Goal: Information Seeking & Learning: Learn about a topic

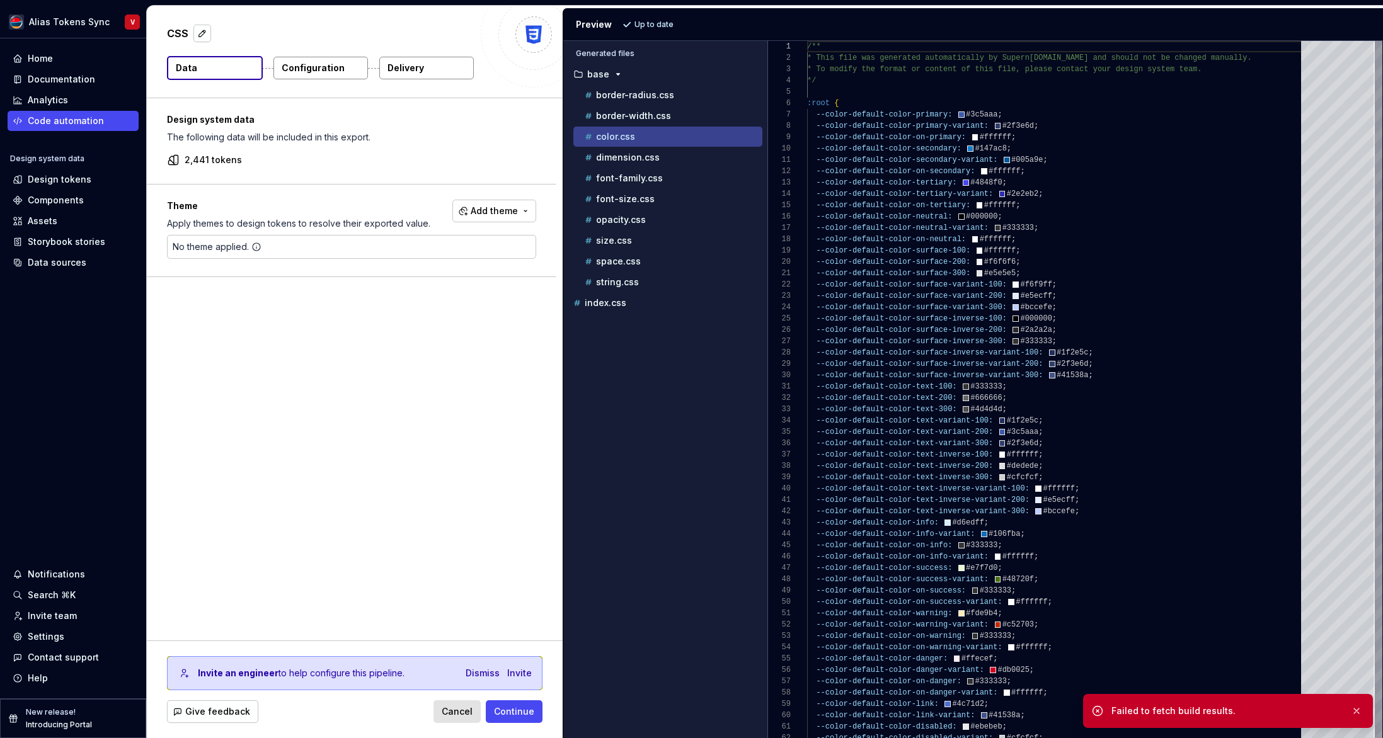
scroll to position [113, 0]
click at [323, 396] on div "Design system data The following data will be included in this export. 2,441 to…" at bounding box center [355, 369] width 416 height 542
click at [453, 715] on span "Cancel" at bounding box center [457, 712] width 31 height 13
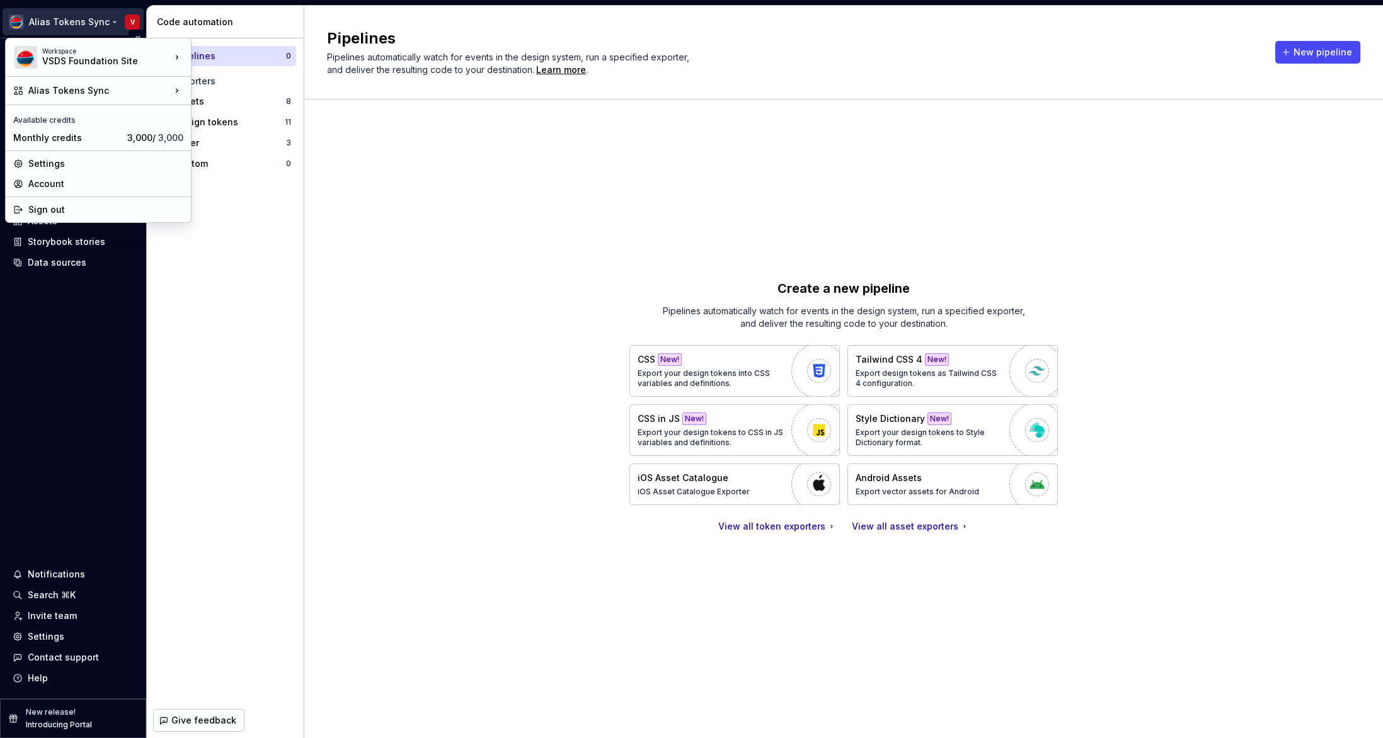
click at [76, 21] on html "Alias Tokens Sync V Home Documentation Analytics Code automation Design system …" at bounding box center [691, 369] width 1383 height 738
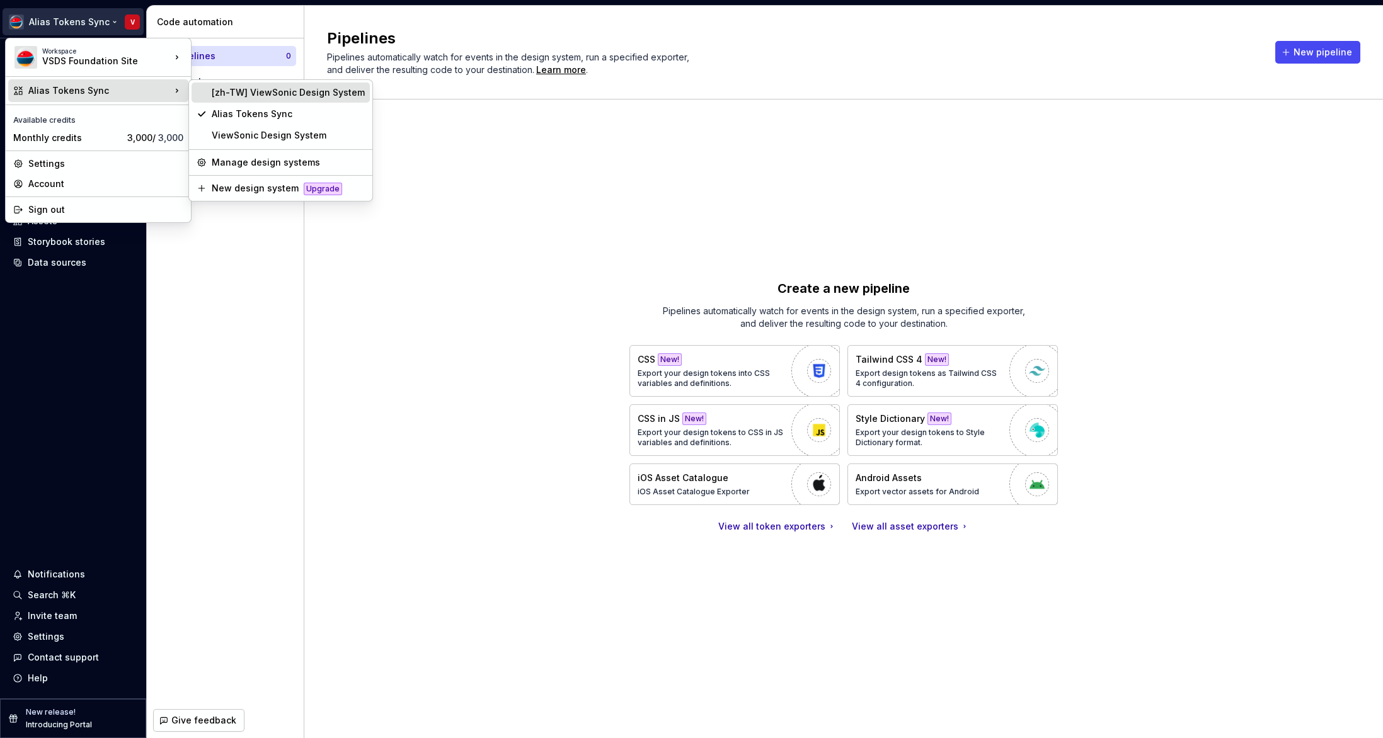
click at [244, 89] on div "[zh-TW] ViewSonic Design System" at bounding box center [288, 92] width 153 height 13
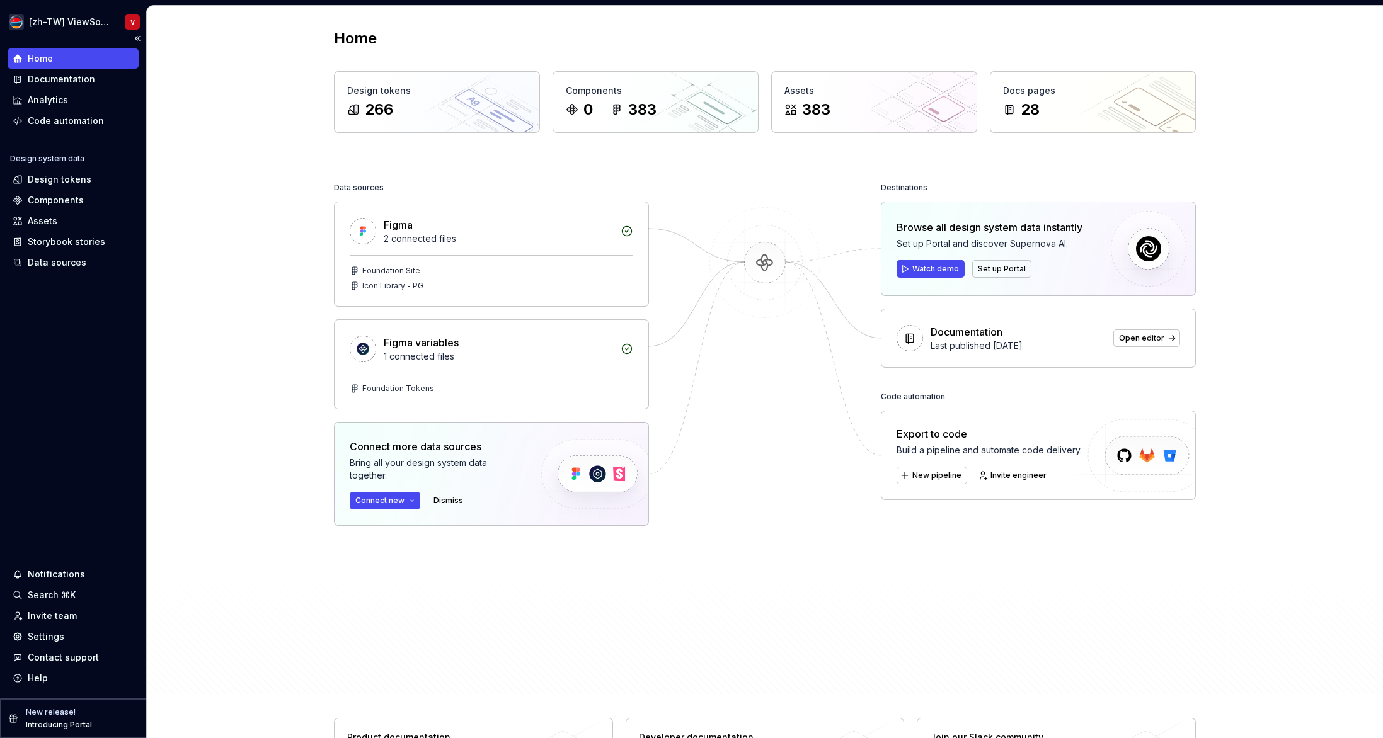
click at [66, 411] on div "Home Documentation Analytics Code automation Design system data Design tokens C…" at bounding box center [73, 368] width 146 height 660
click at [76, 77] on div "Documentation" at bounding box center [61, 79] width 67 height 13
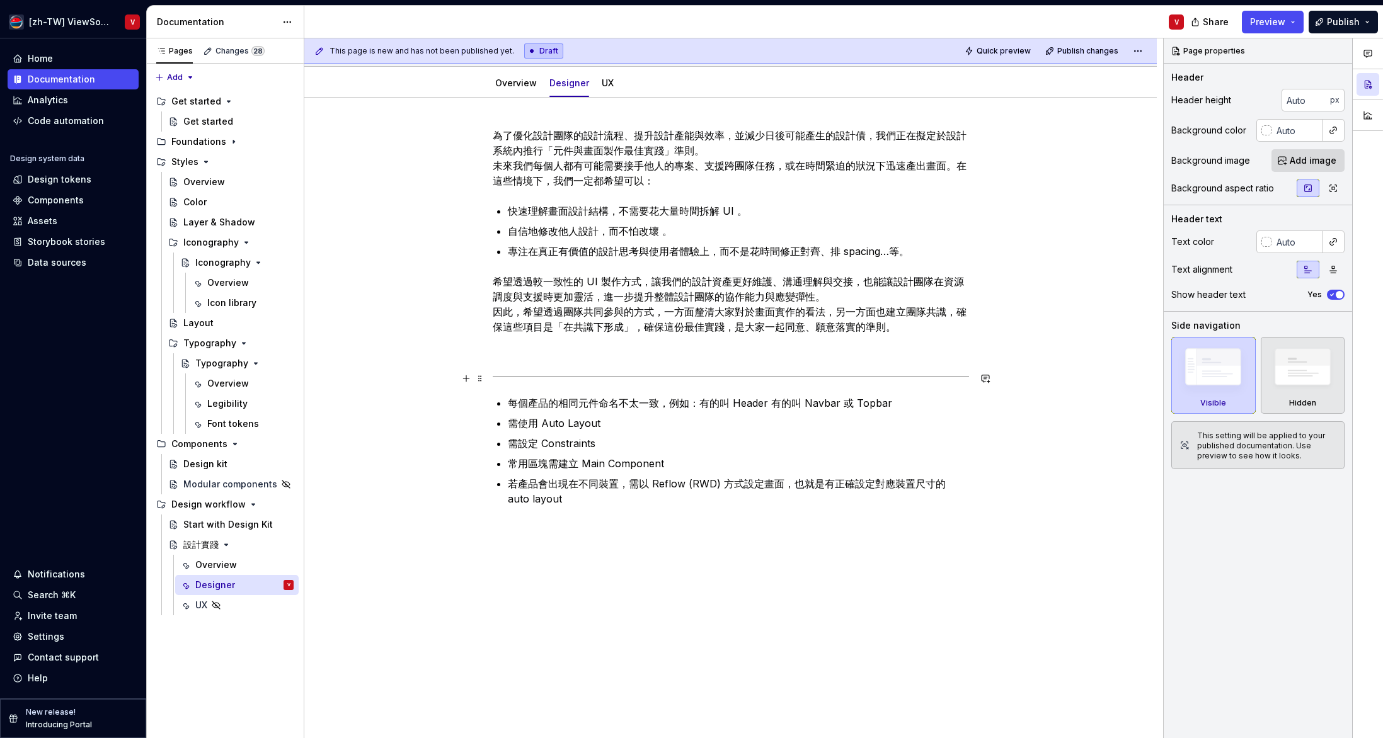
scroll to position [125, 0]
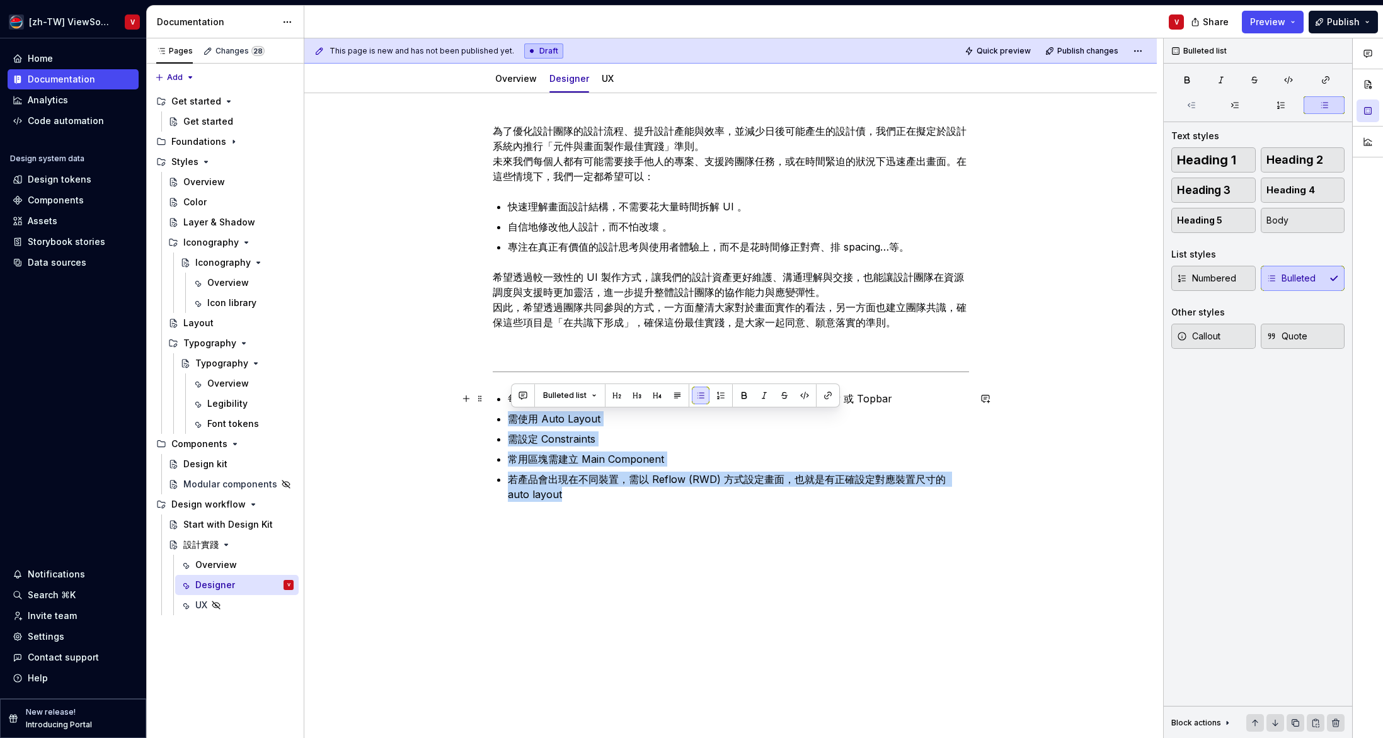
drag, startPoint x: 599, startPoint y: 497, endPoint x: 505, endPoint y: 404, distance: 132.3
click at [508, 406] on div "為了優化設計團隊的設計流程、提升設計產能與效率，並減少日後可能產生的設計債，我們正在擬定於設計系統內推行「元件與畫面製作最佳實踐」準則。 未來我們每個人都有可…" at bounding box center [731, 312] width 476 height 379
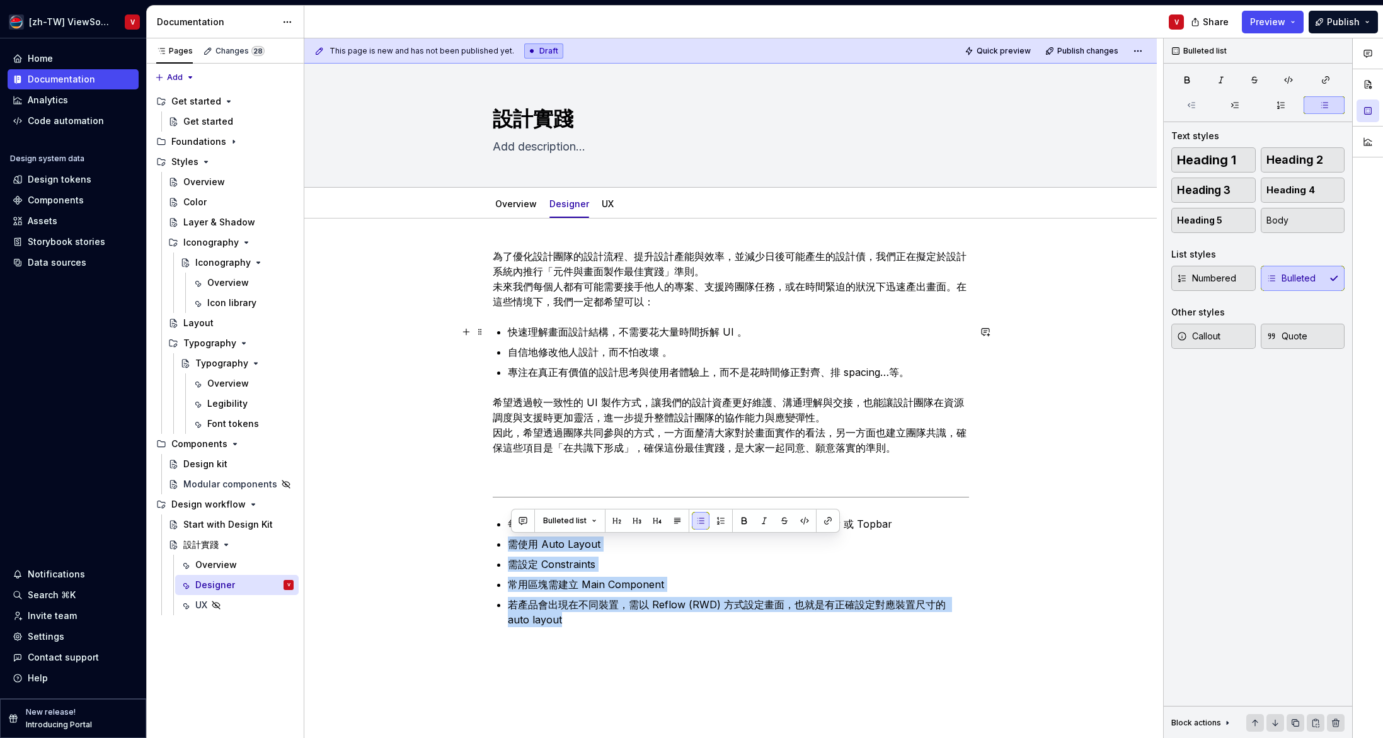
scroll to position [8, 0]
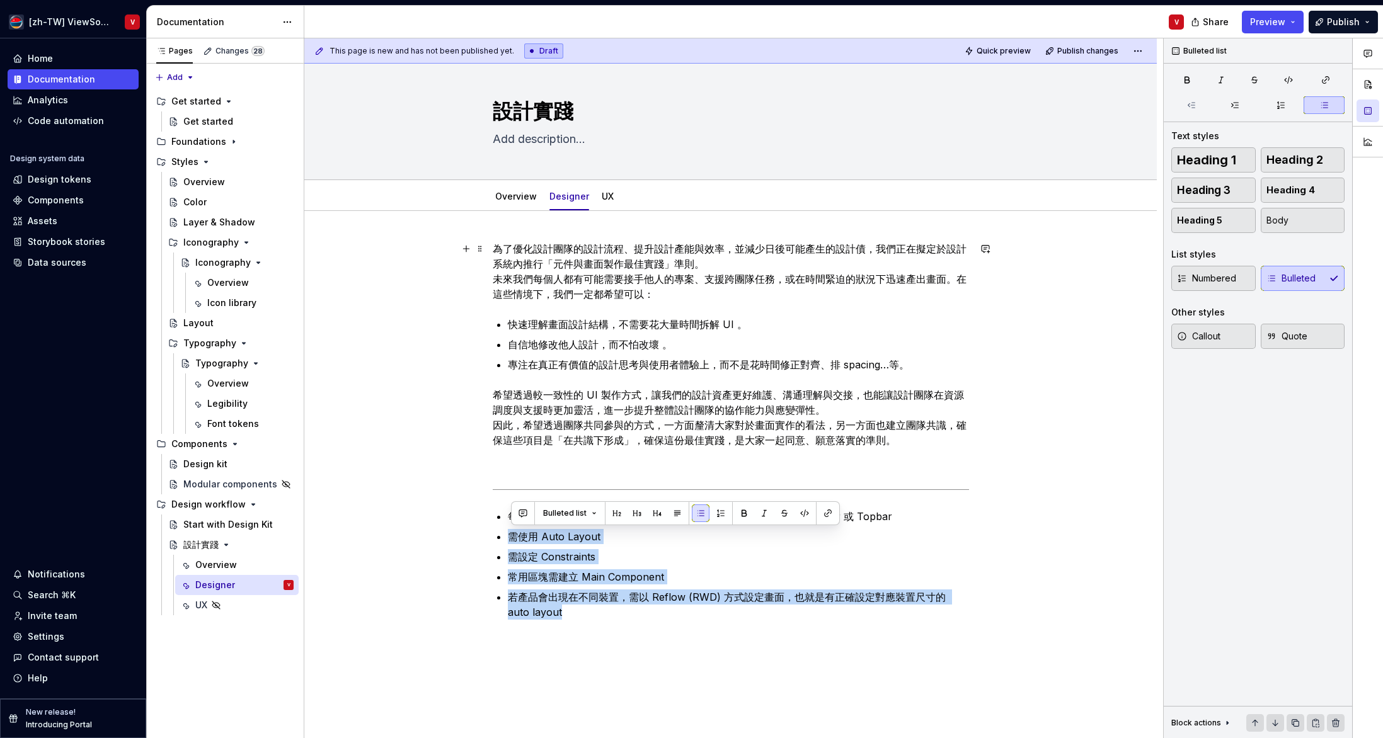
click at [602, 289] on p "為了優化設計團隊的設計流程、提升設計產能與效率，並減少日後可能產生的設計債，我們正在擬定於設計系統內推行「元件與畫面製作最佳實踐」準則。 未來我們每個人都有可…" at bounding box center [731, 271] width 476 height 60
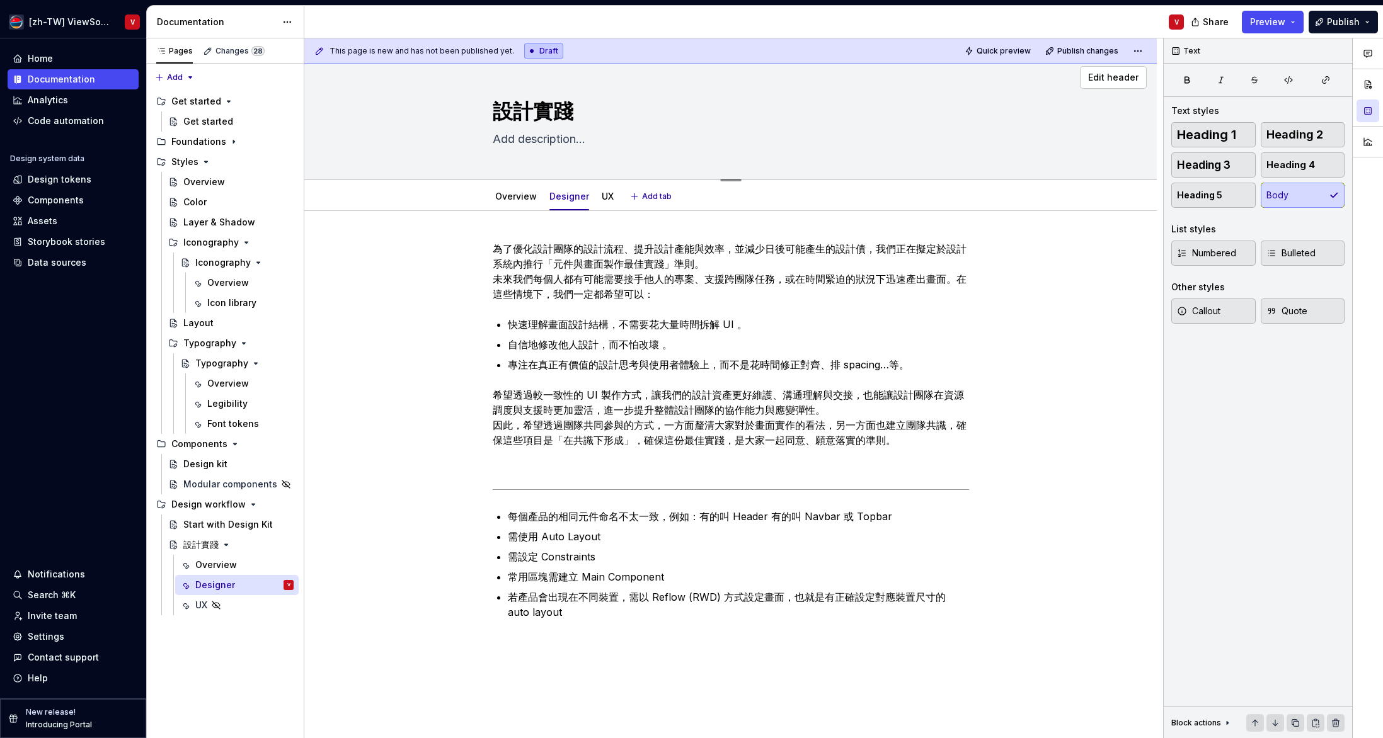
click at [544, 136] on textarea at bounding box center [728, 139] width 476 height 20
paste textarea "在產品快速迭代與多專案並行的環境中，設計稿若缺乏一致性與結構邏輯，常導致後續重工、交付溝通困難，甚至影響使用體驗品質。 透過制定「元件與畫面製作的最佳實踐」，…"
type textarea "*"
type textarea "在產品快速迭代與多專案並行的環境中，設計稿若缺乏一致性與結構邏輯，常導致後續重工、交付溝通困難，甚至影響使用體驗品質。 透過制定「元件與畫面製作的最佳實踐」，…"
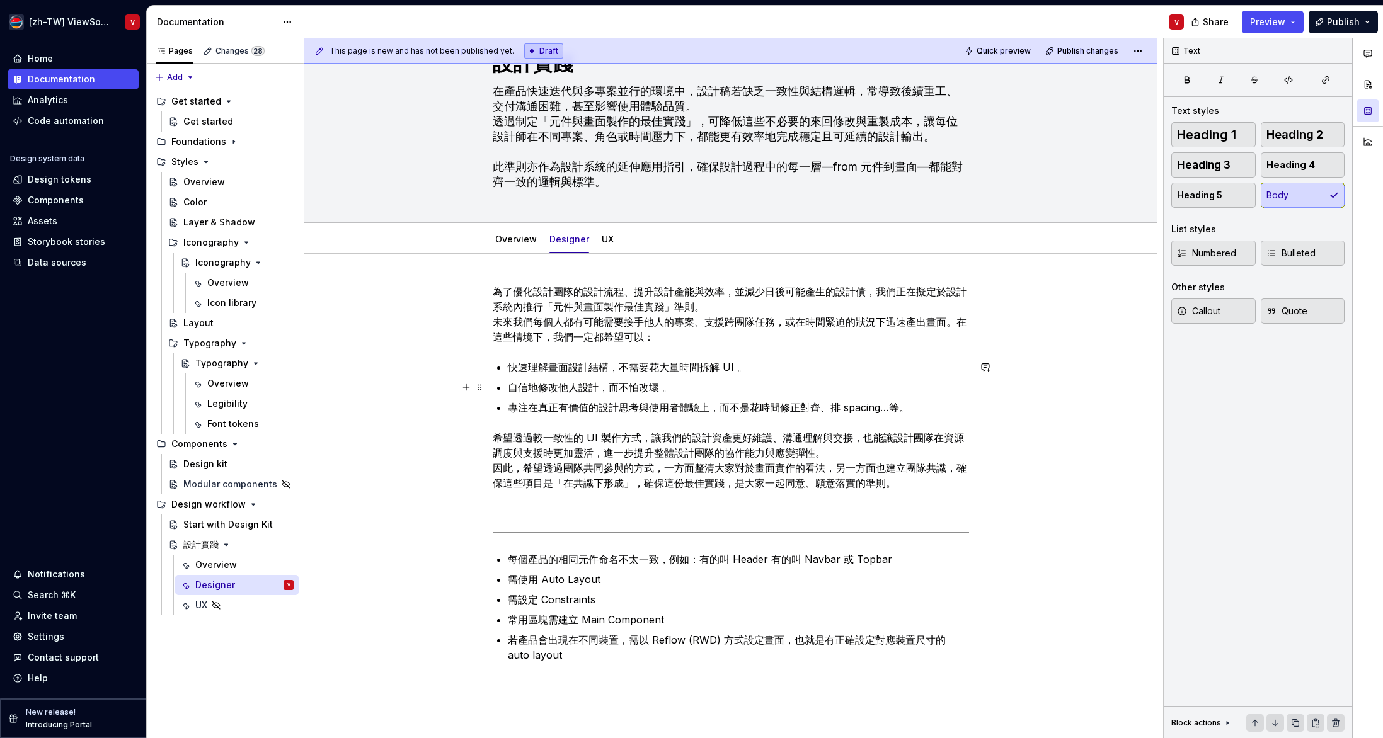
scroll to position [81, 0]
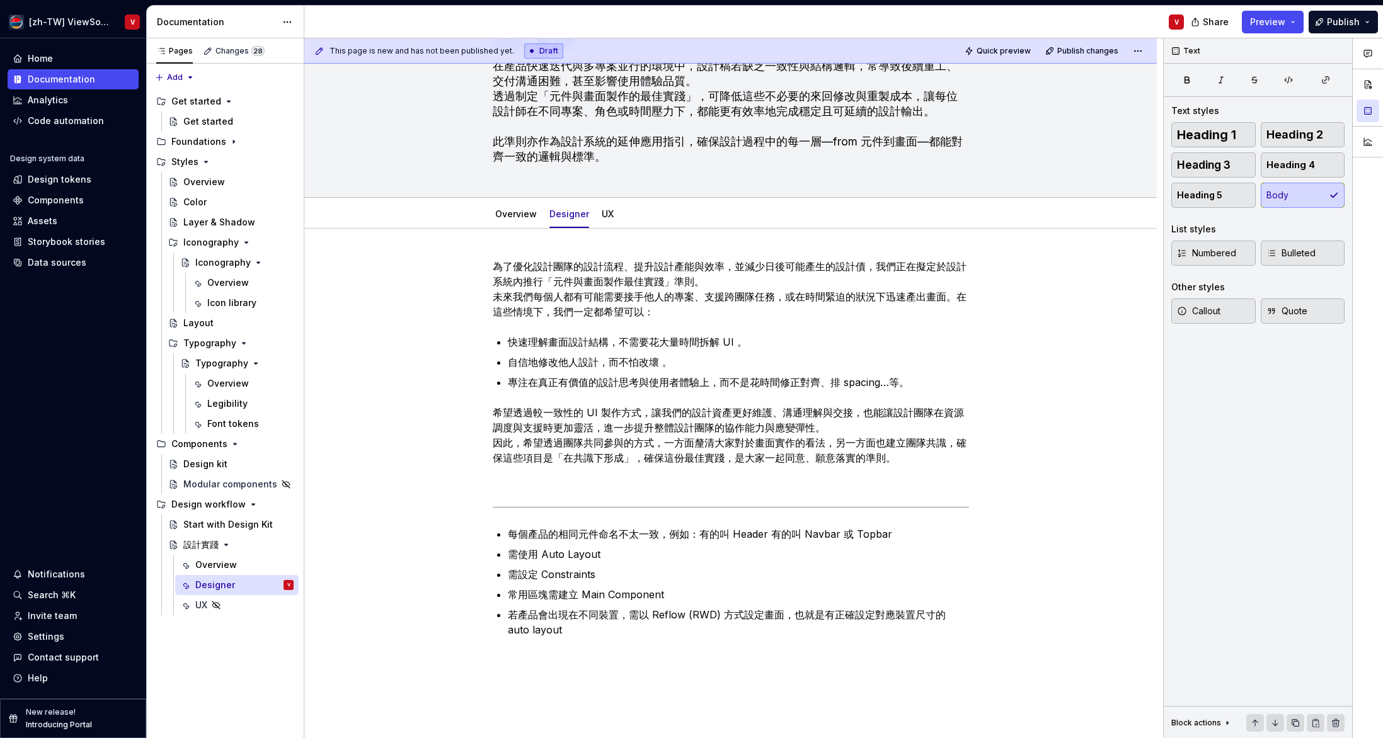
type textarea "*"
type textarea "在產品快速迭代與多專案並行的環境中，設計稿若缺乏一致性與結構邏輯，常導致後續重工、交付溝通困難，甚至影響使用體驗品質。 透過制定「元件與畫面製作的最佳實踐」，…"
click at [547, 297] on p "為了優化設計團隊的設計流程、提升設計產能與效率，並減少日後可能產生的設計債，我們正在擬定於設計系統內推行「元件與畫面製作最佳實踐」準則。 未來我們每個人都有可…" at bounding box center [731, 289] width 476 height 60
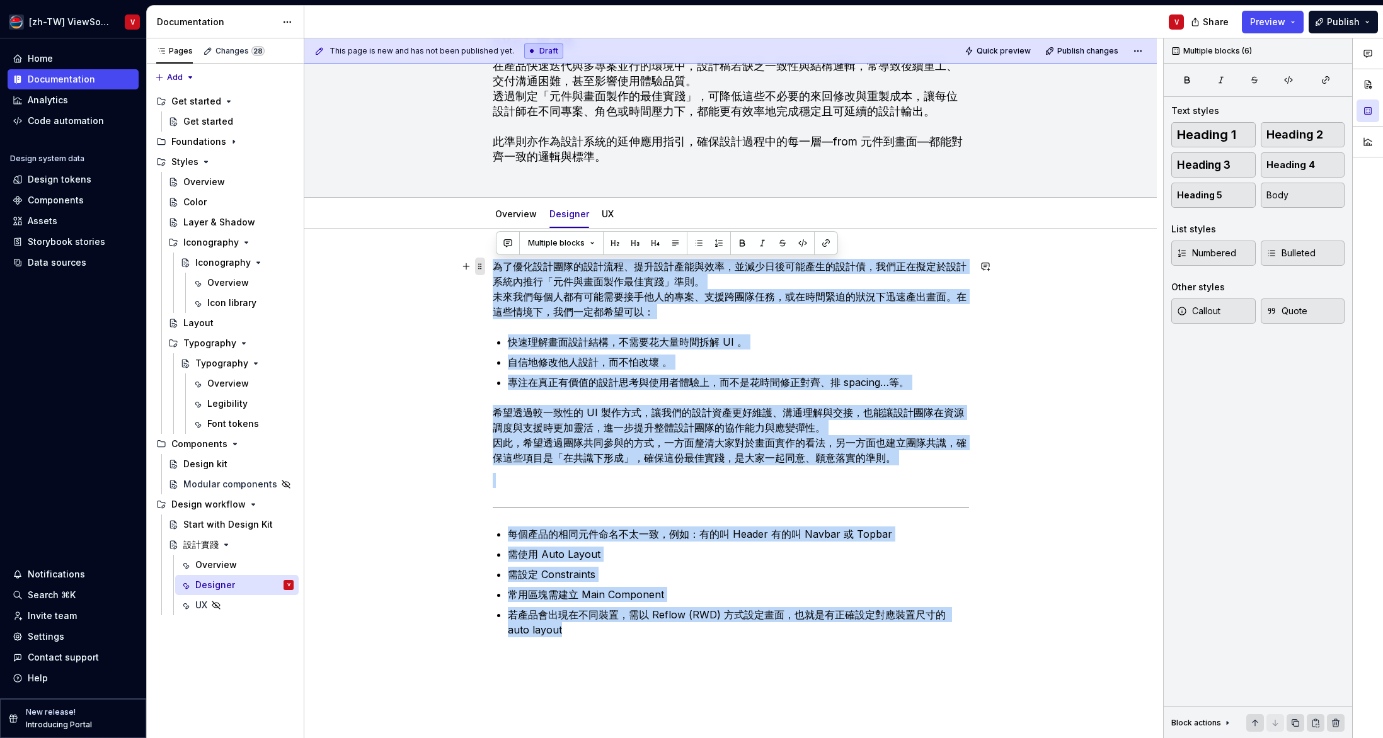
drag, startPoint x: 646, startPoint y: 646, endPoint x: 488, endPoint y: 263, distance: 414.6
click at [498, 264] on div "為了優化設計團隊的設計流程、提升設計產能與效率，並減少日後可能產生的設計債，我們正在擬定於設計系統內推行「元件與畫面製作最佳實踐」準則。 未來我們每個人都有可…" at bounding box center [731, 456] width 476 height 394
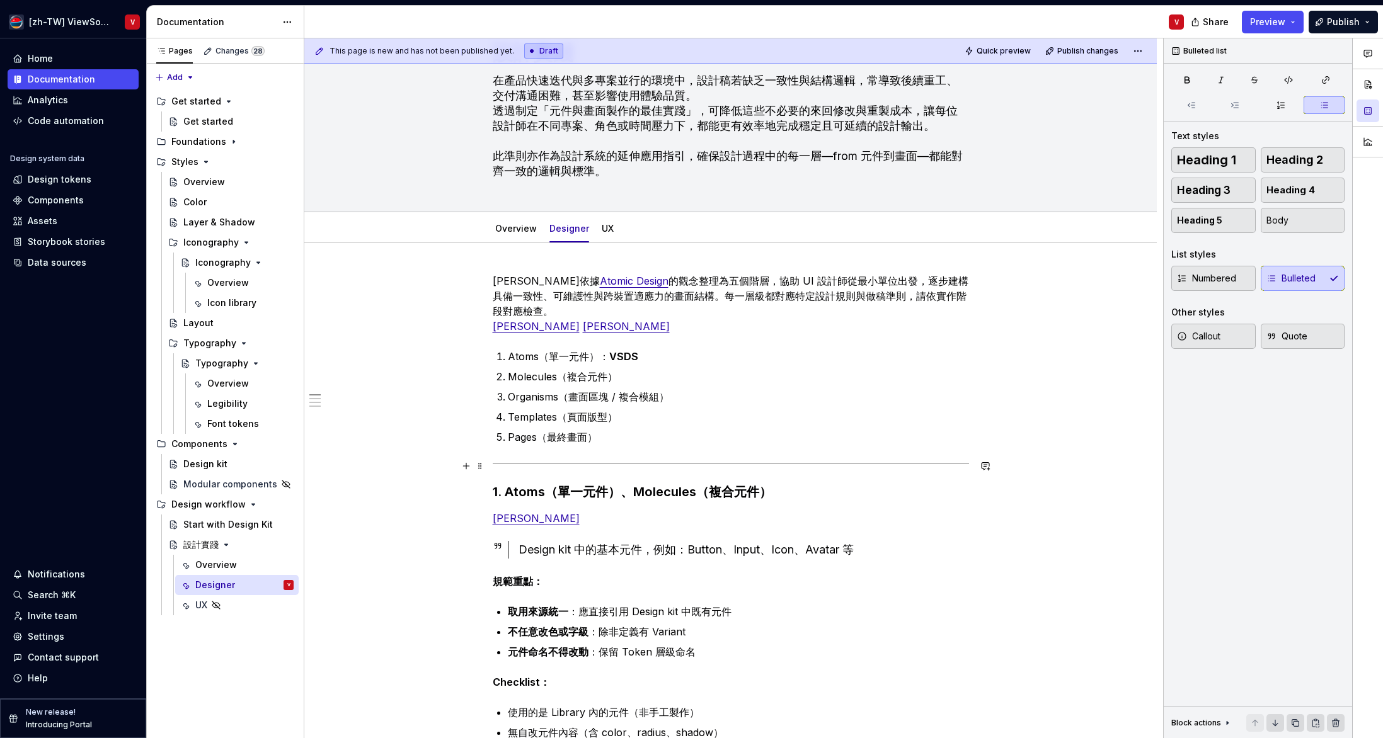
scroll to position [71, 0]
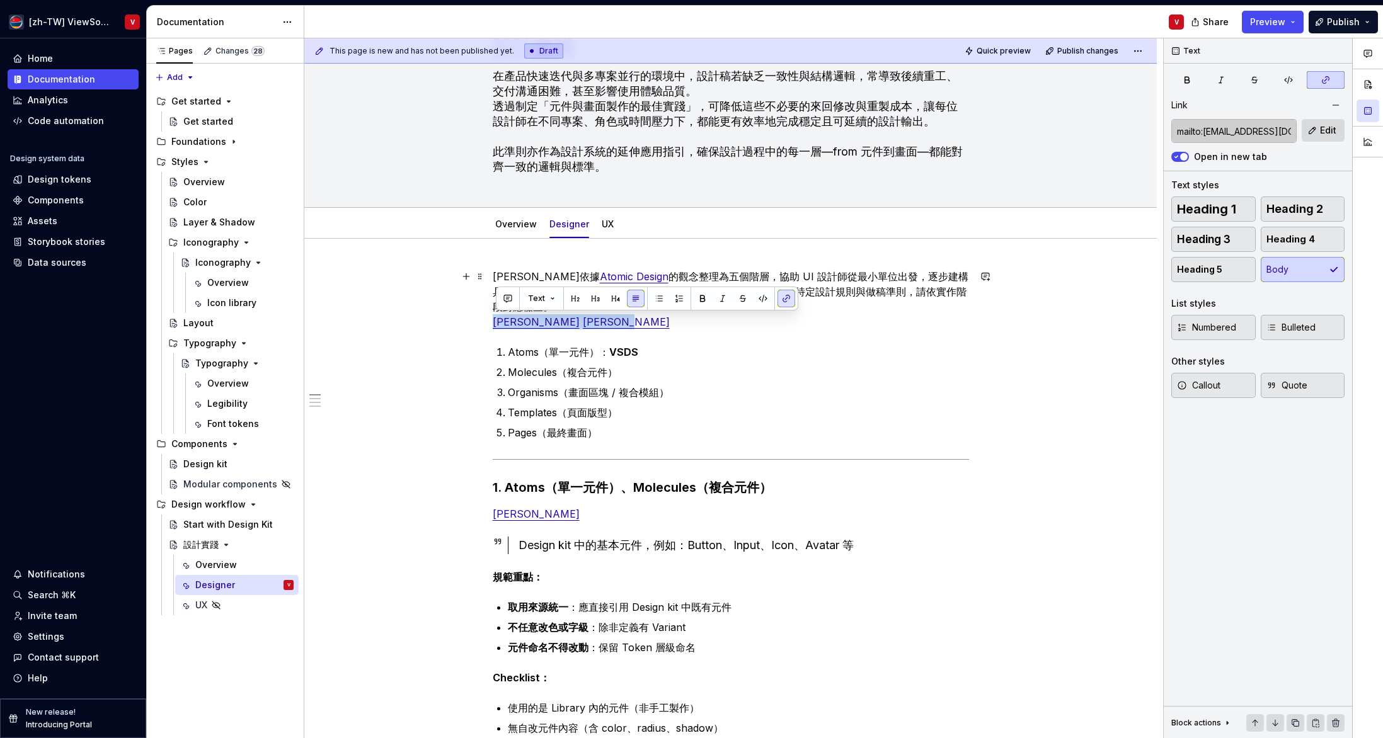
drag, startPoint x: 606, startPoint y: 323, endPoint x: 468, endPoint y: 323, distance: 138.0
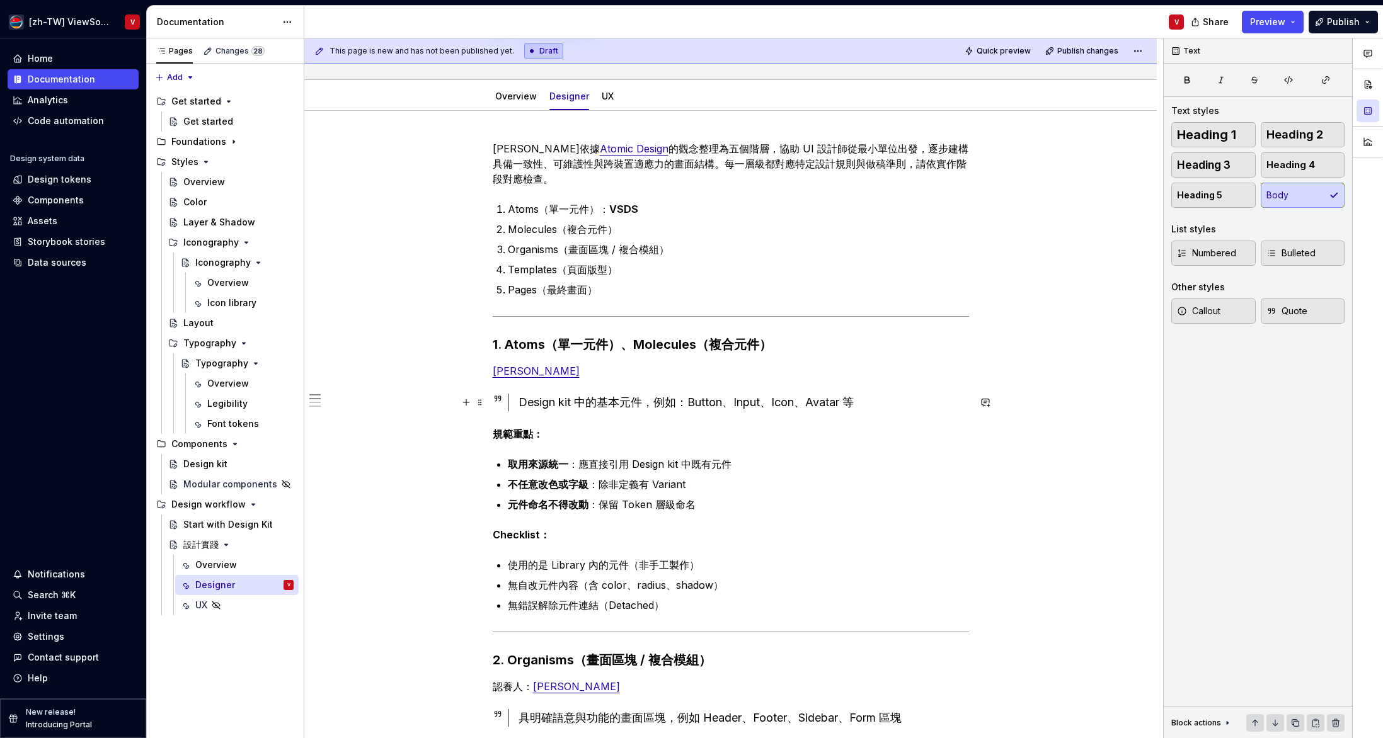
scroll to position [202, 0]
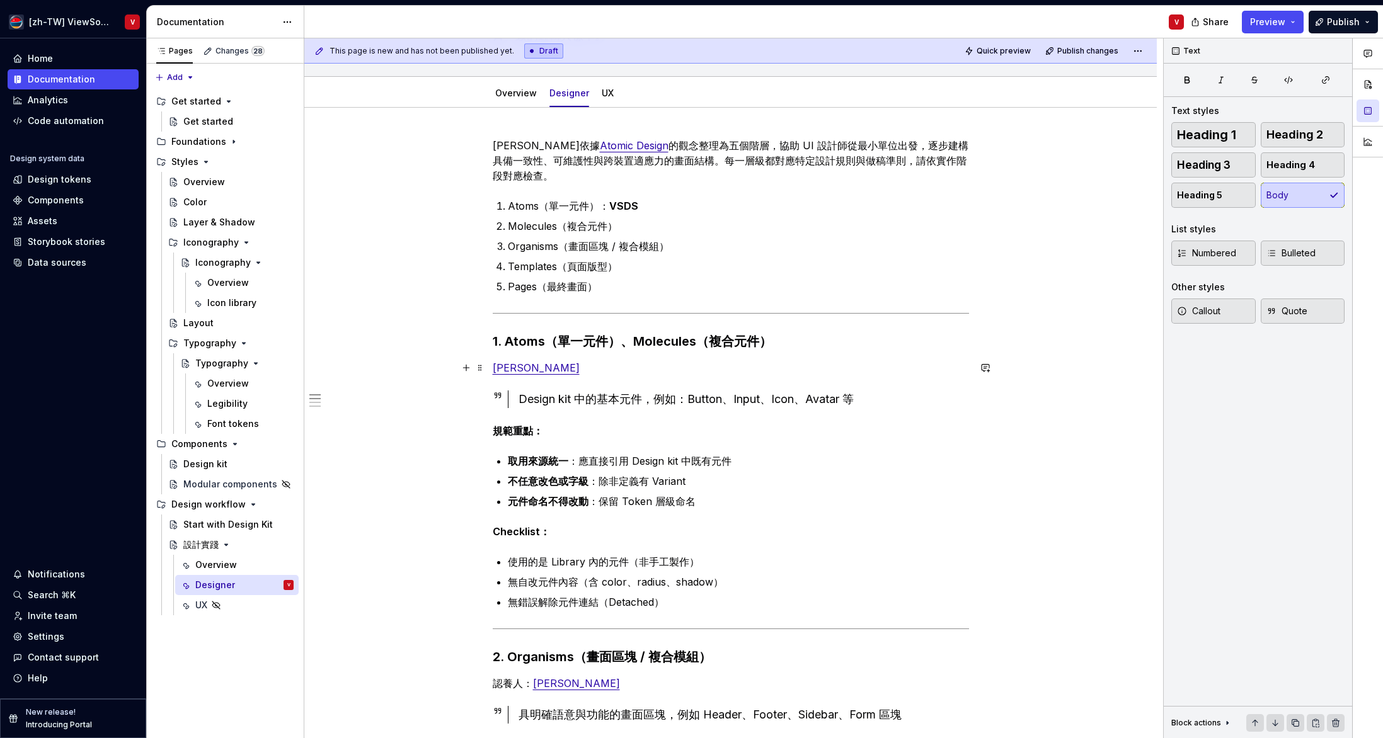
click at [587, 368] on p "[PERSON_NAME]" at bounding box center [731, 367] width 476 height 15
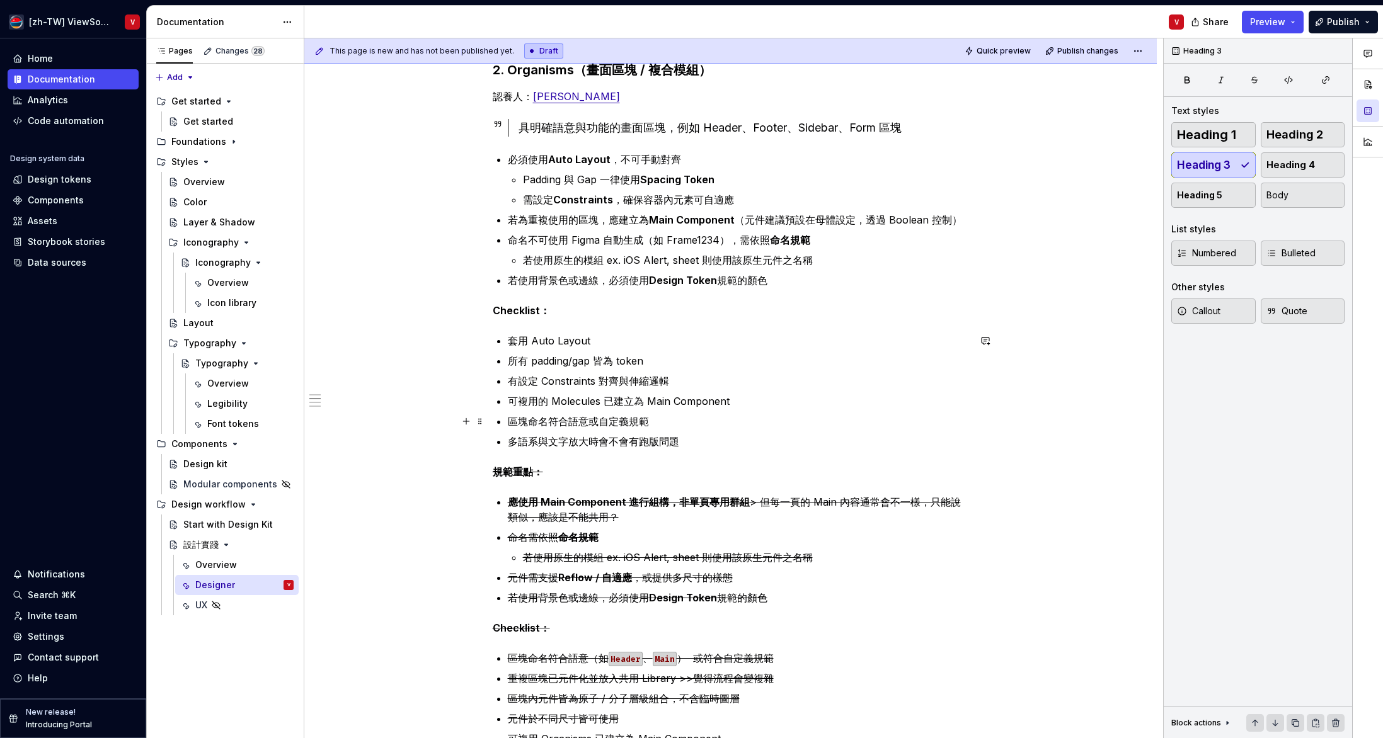
scroll to position [360, 0]
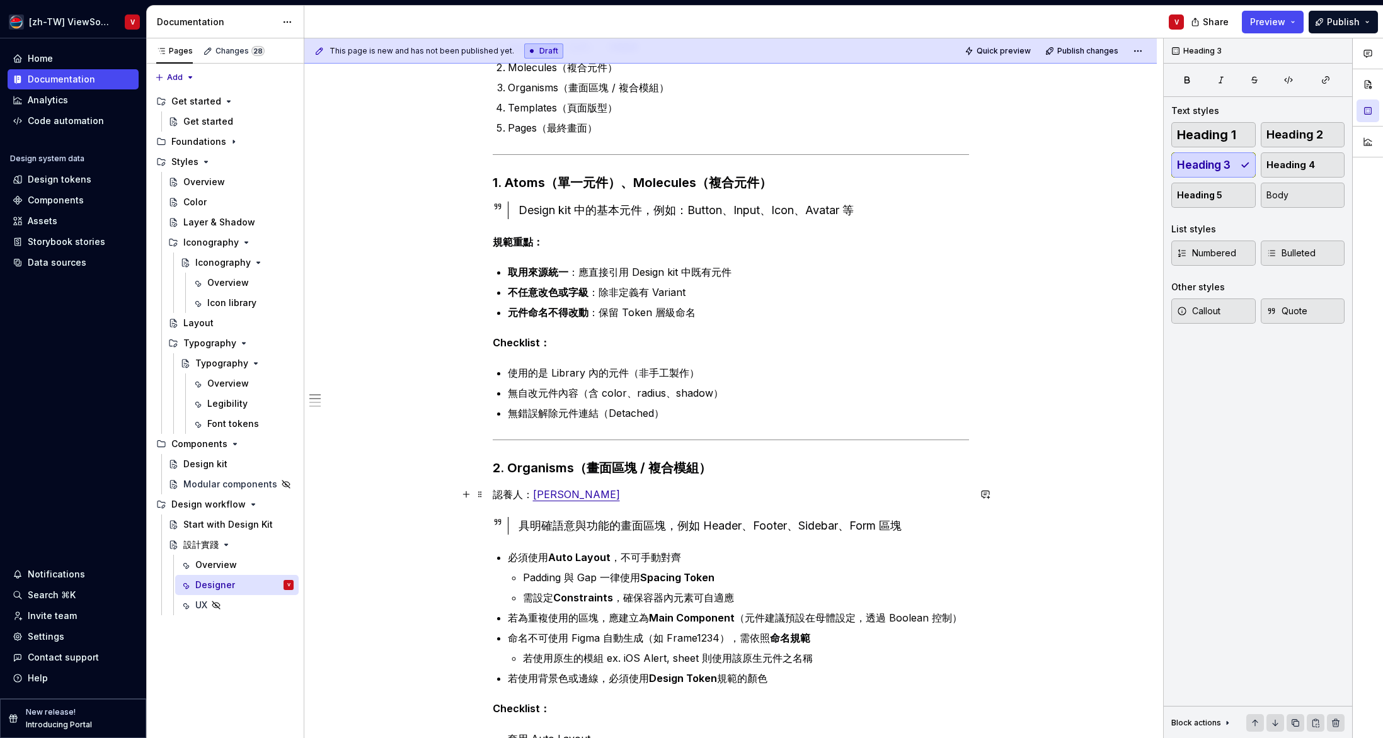
click at [607, 498] on p "認養人： [PERSON_NAME]" at bounding box center [731, 494] width 476 height 15
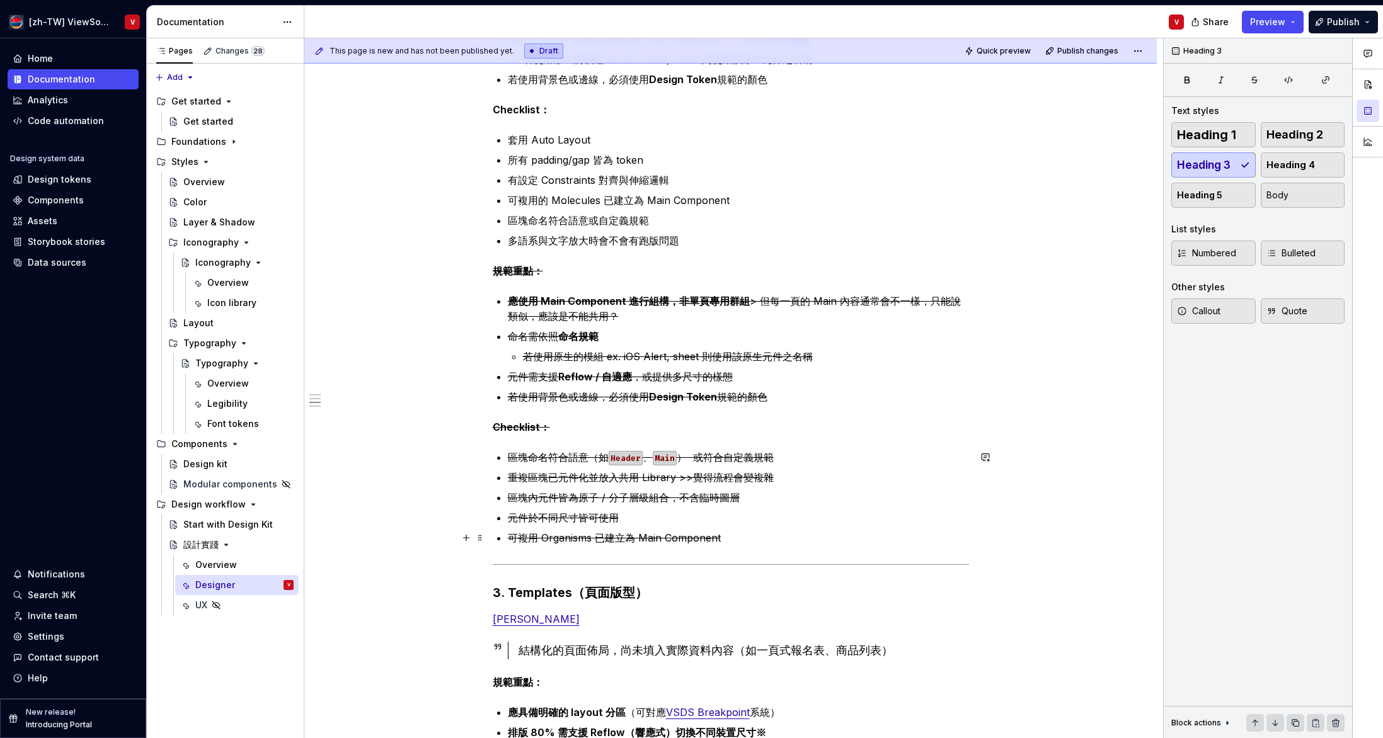
scroll to position [1076, 0]
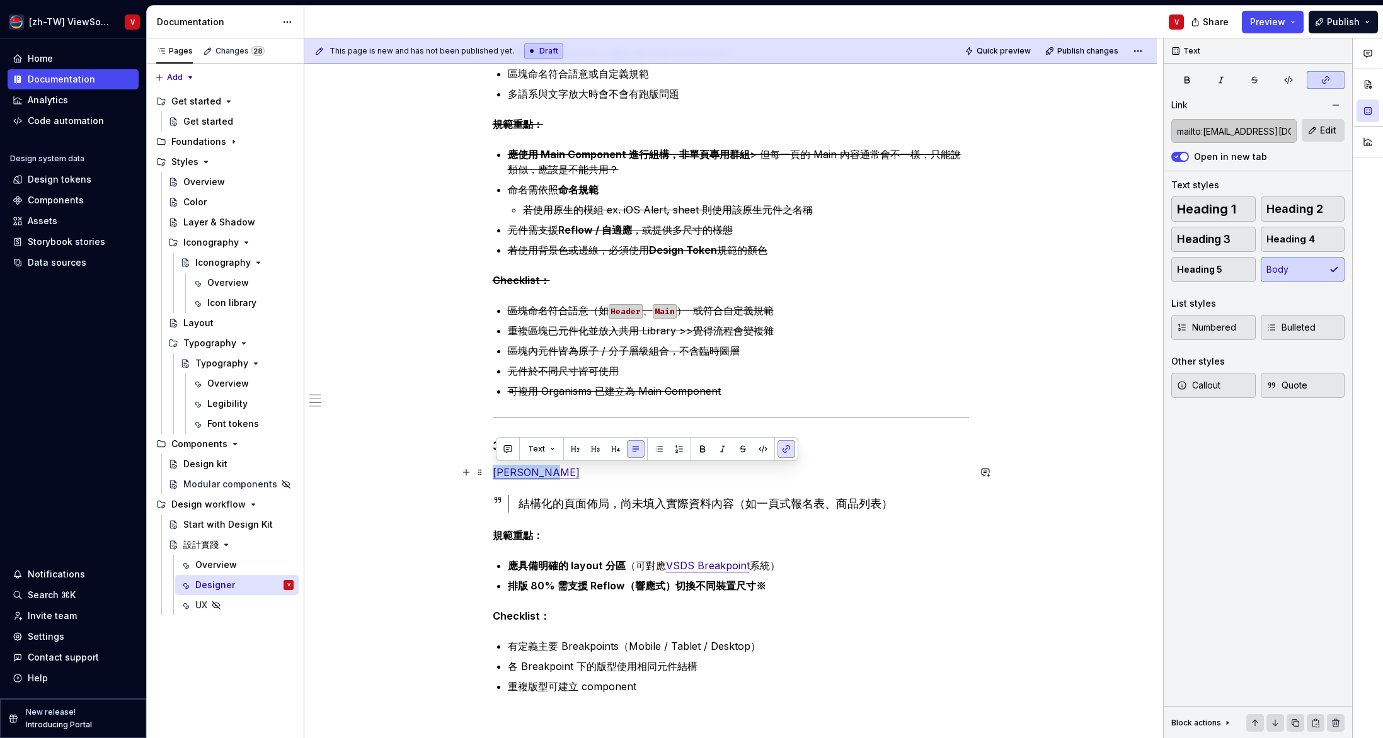
drag, startPoint x: 563, startPoint y: 477, endPoint x: 488, endPoint y: 472, distance: 75.1
click at [491, 471] on div "本守則依據 Atomic Design 的觀念整理為五個階層，協助 UI 設計師從最小單位出發，逐步建構具備一致性、可維護性與跨裝置適應力的畫面結構。每一層級…" at bounding box center [730, 352] width 852 height 2238
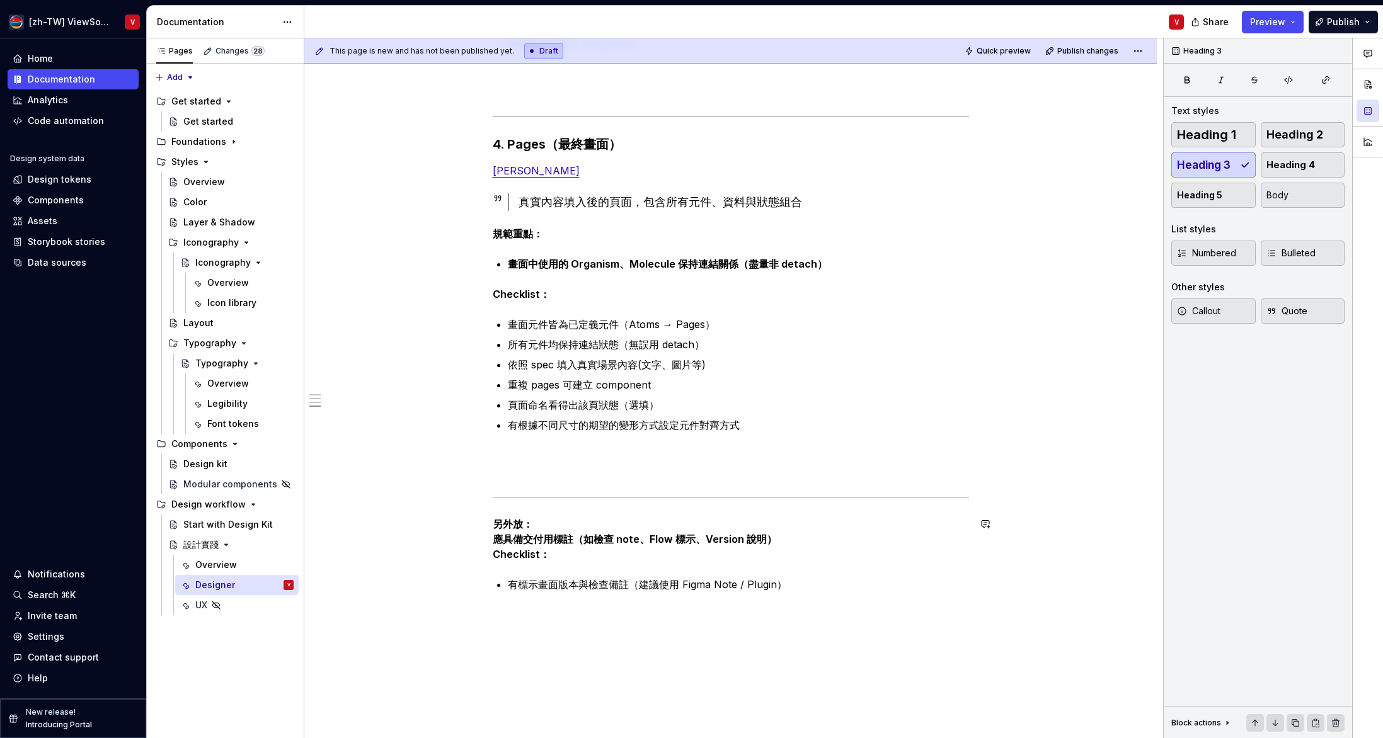
scroll to position [1620, 0]
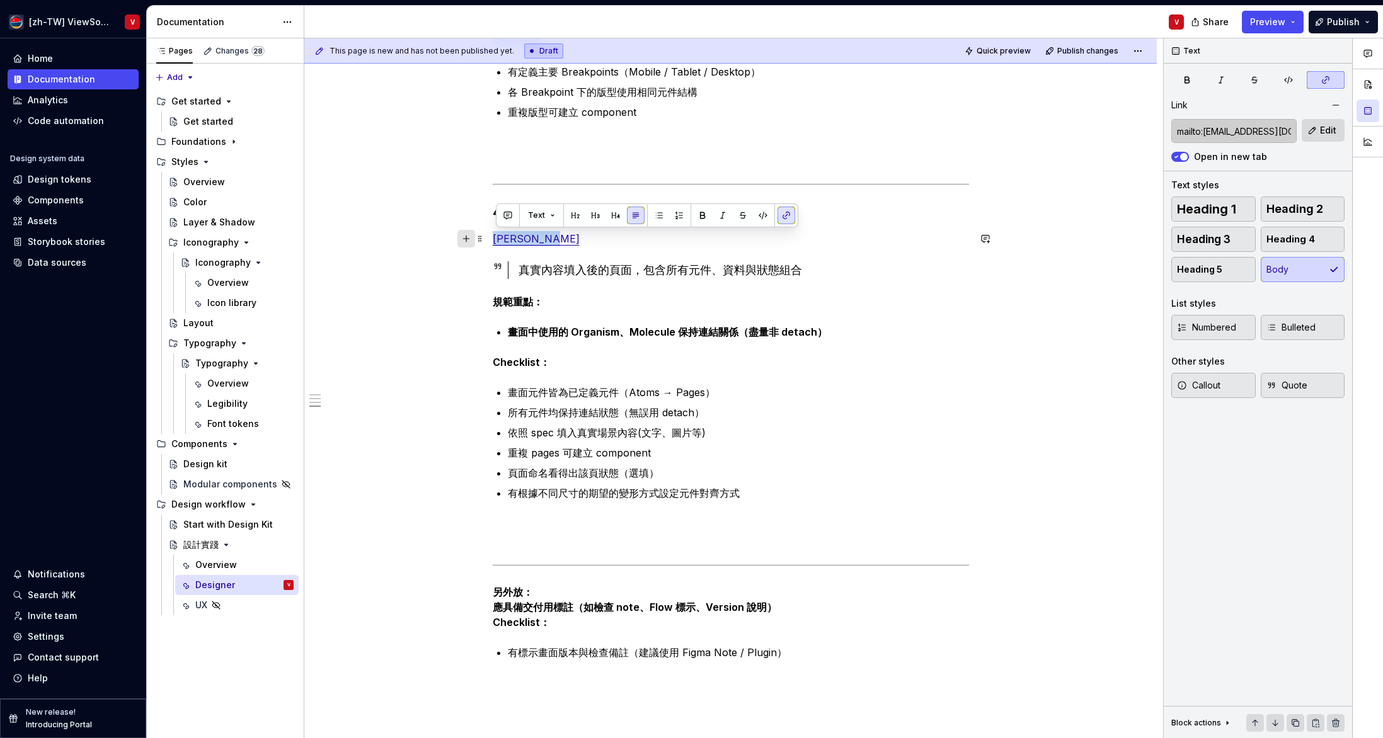
drag, startPoint x: 584, startPoint y: 243, endPoint x: 467, endPoint y: 237, distance: 117.3
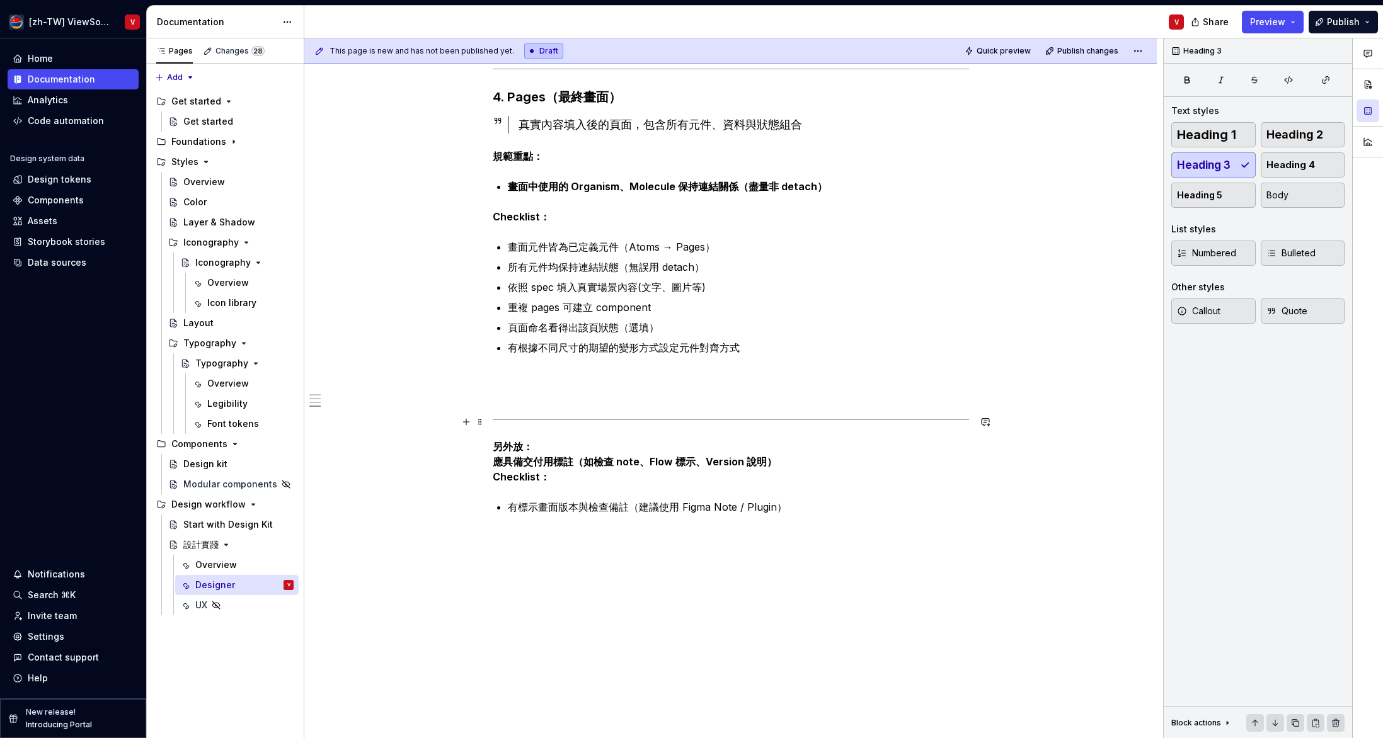
scroll to position [1736, 0]
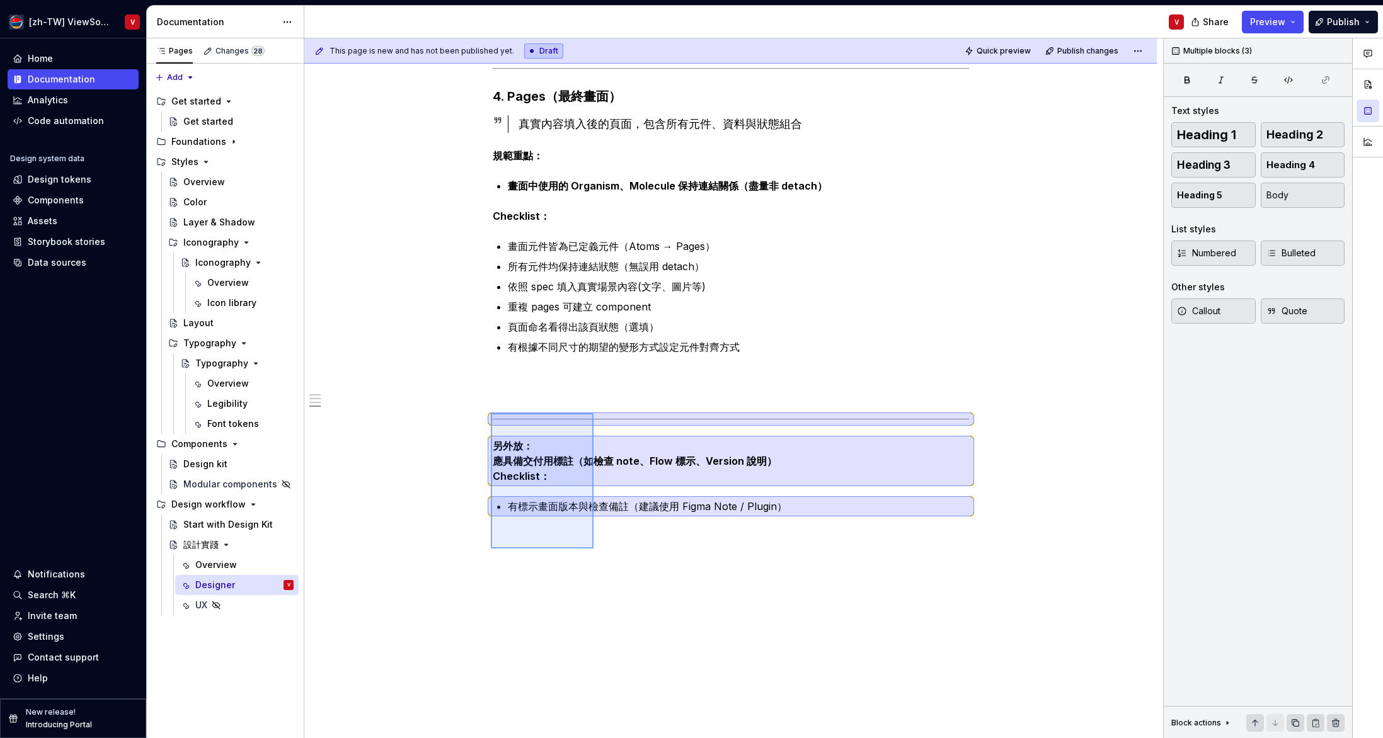
drag, startPoint x: 593, startPoint y: 549, endPoint x: 491, endPoint y: 409, distance: 173.0
click at [491, 413] on div "This page is new and has not been published yet. Draft Quick preview Publish ch…" at bounding box center [733, 388] width 859 height 701
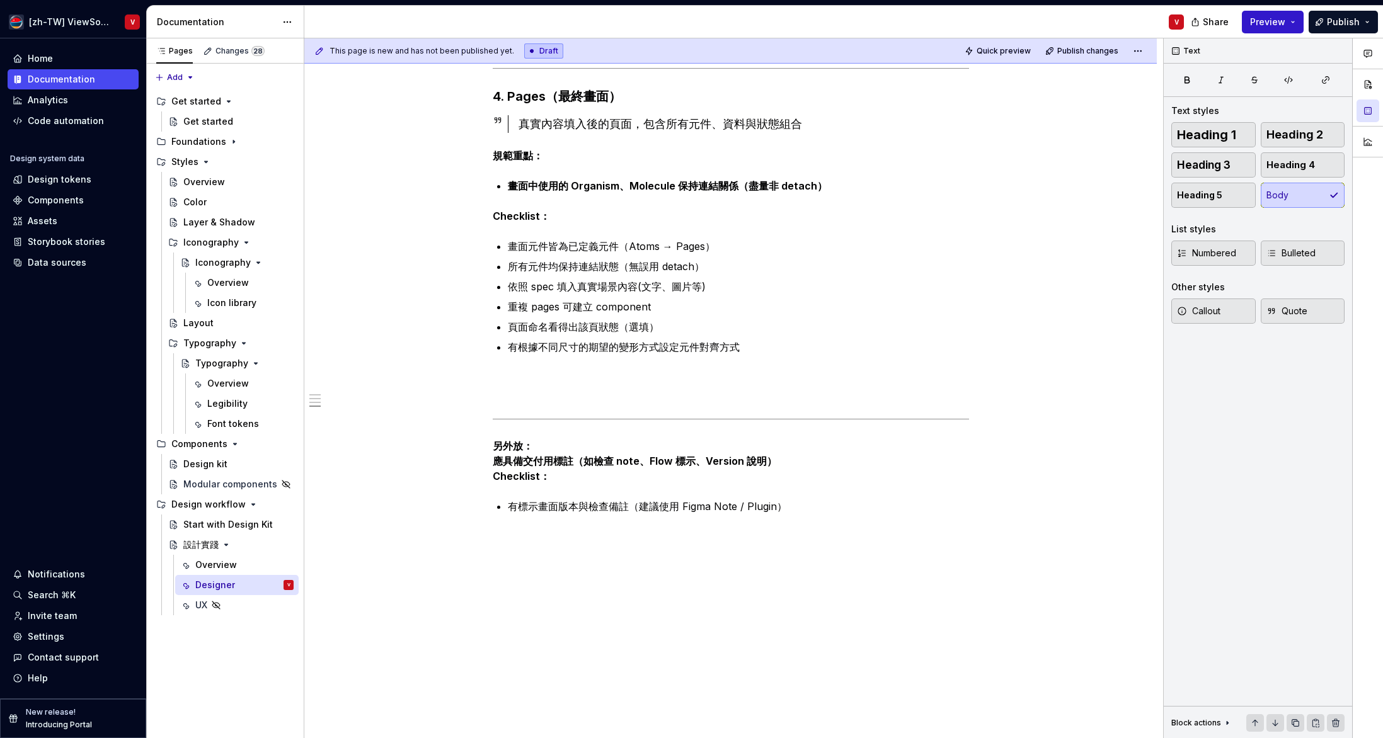
click at [1269, 22] on span "Preview" at bounding box center [1267, 22] width 35 height 13
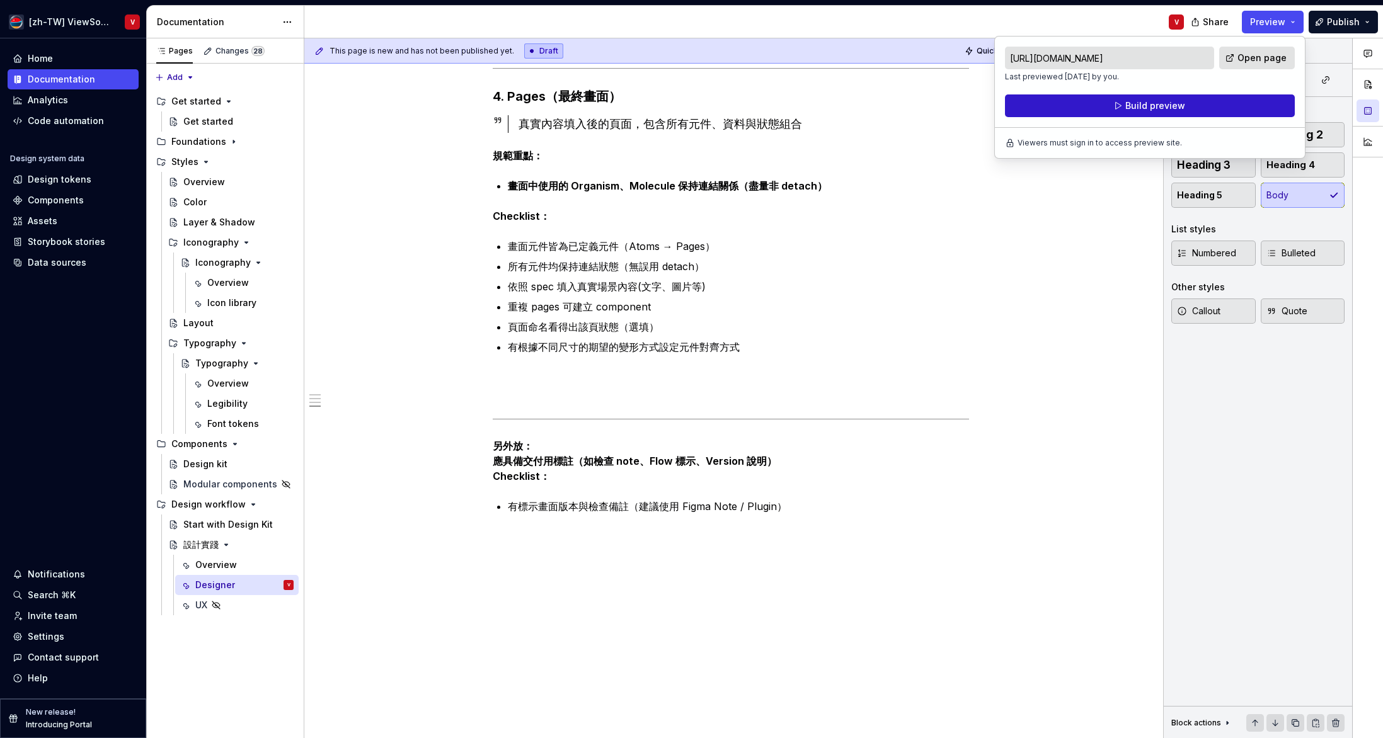
click at [1202, 105] on button "Build preview" at bounding box center [1150, 105] width 290 height 23
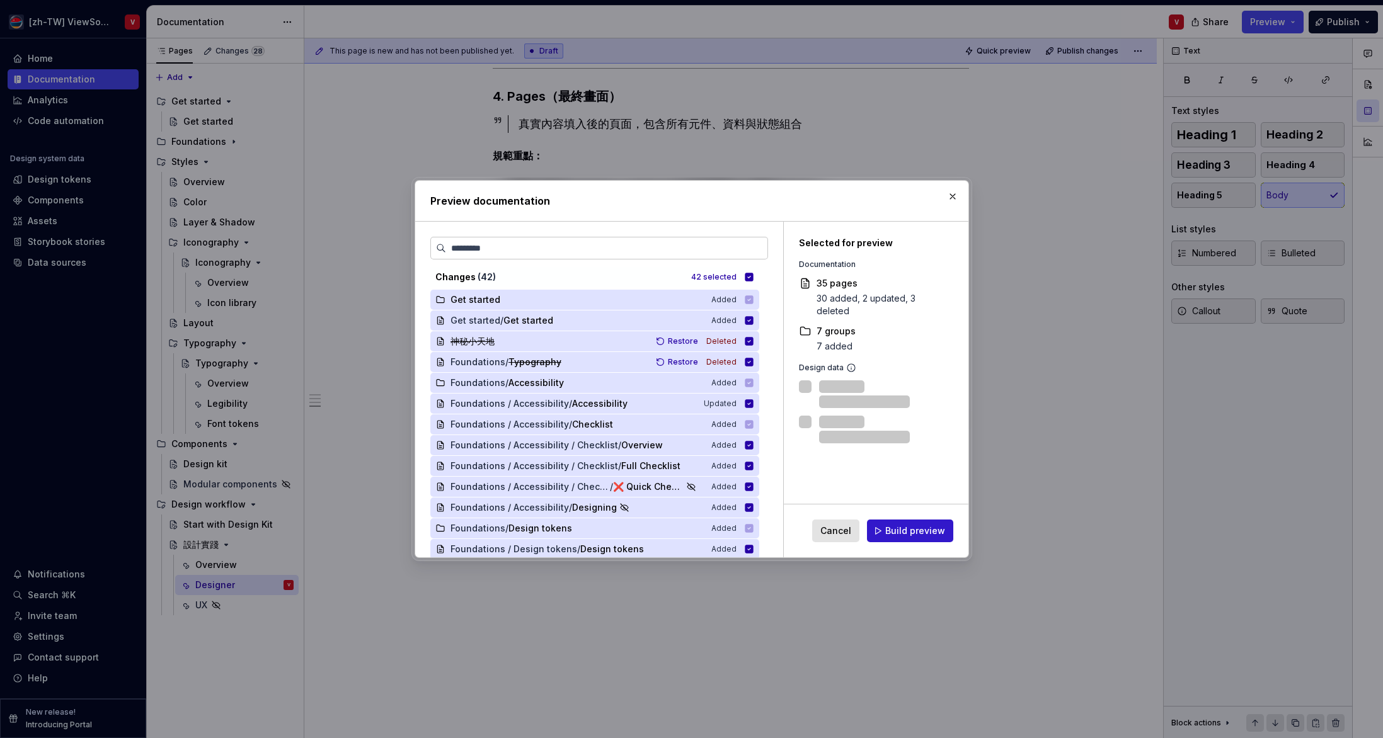
click at [898, 528] on span "Build preview" at bounding box center [915, 531] width 60 height 13
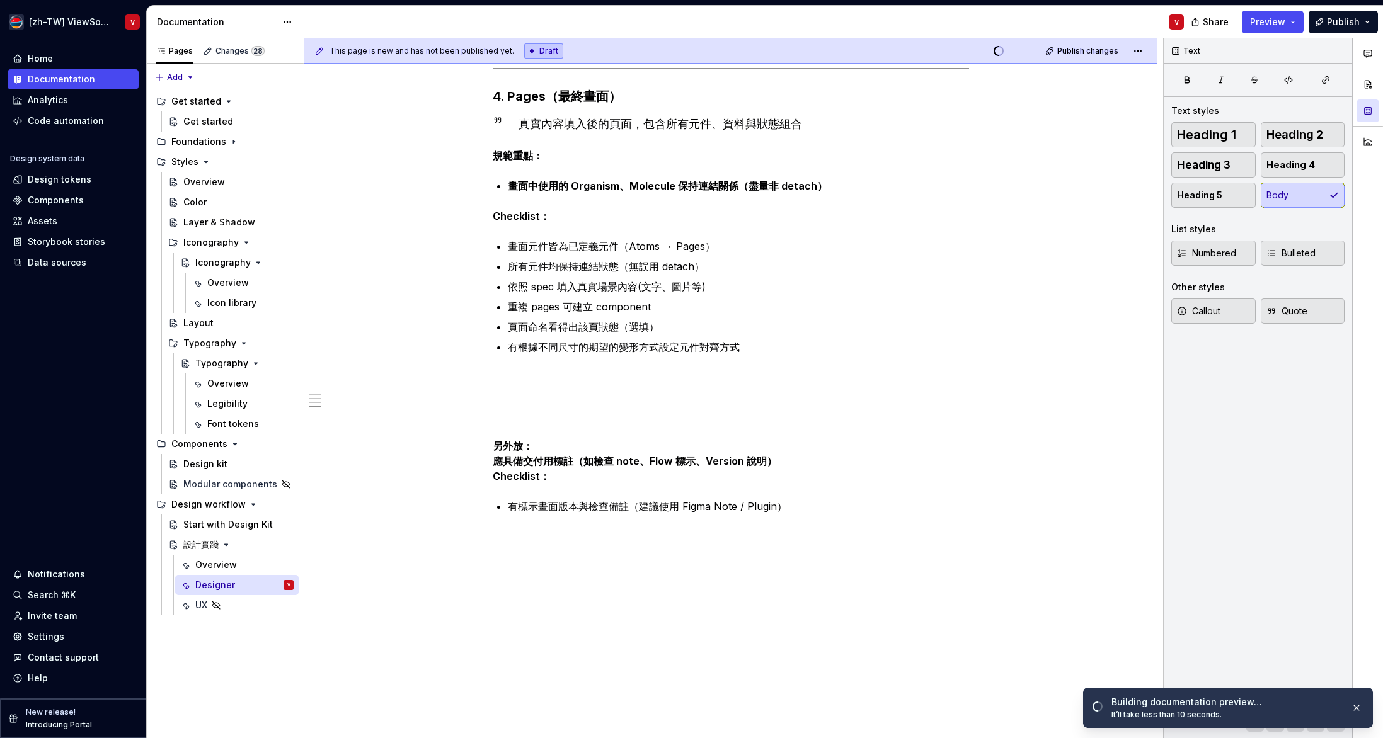
type textarea "*"
